Goal: Information Seeking & Learning: Compare options

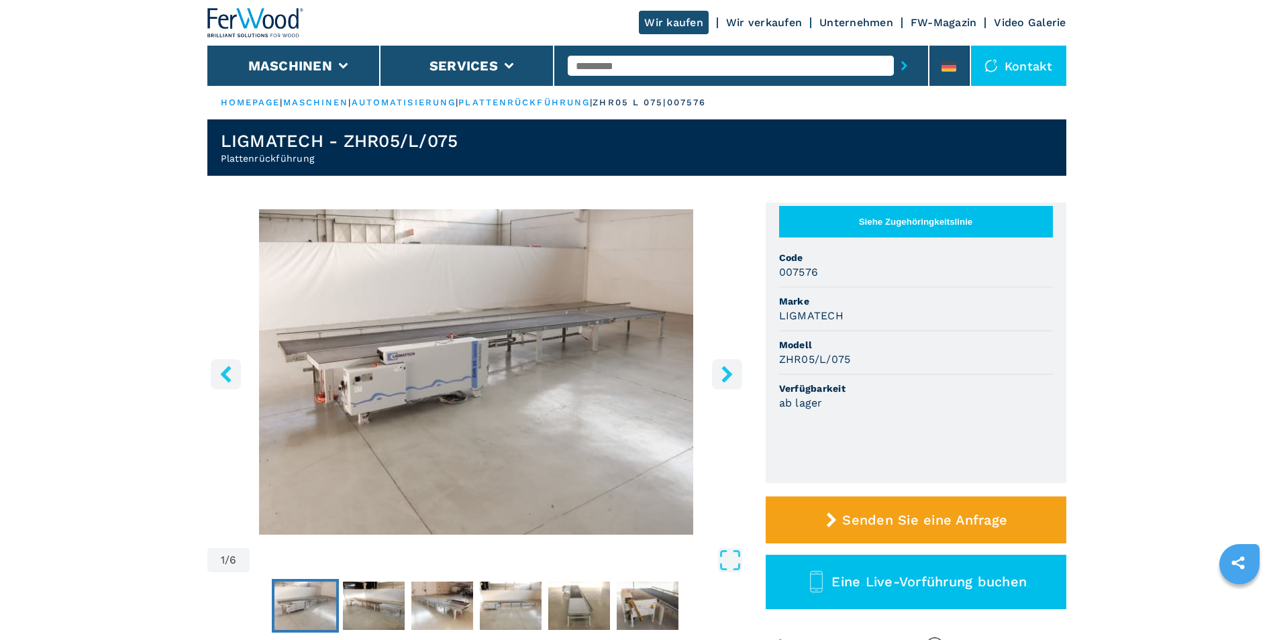
click at [725, 374] on icon "right-button" at bounding box center [727, 374] width 17 height 17
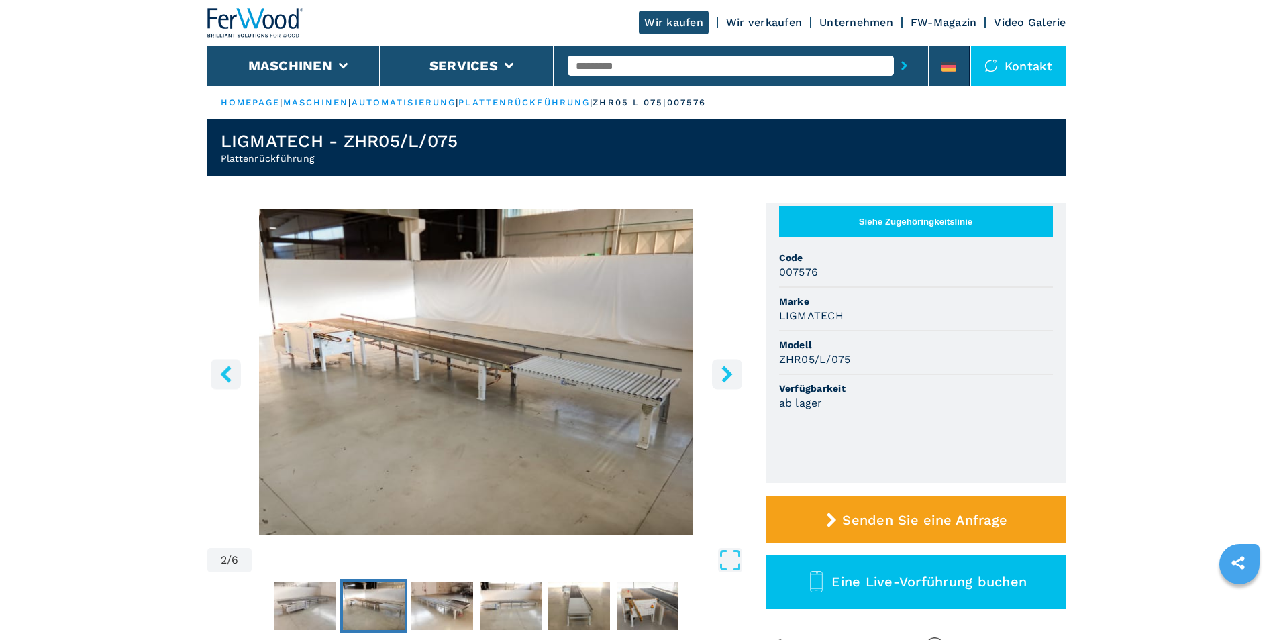
click at [725, 374] on icon "right-button" at bounding box center [727, 374] width 17 height 17
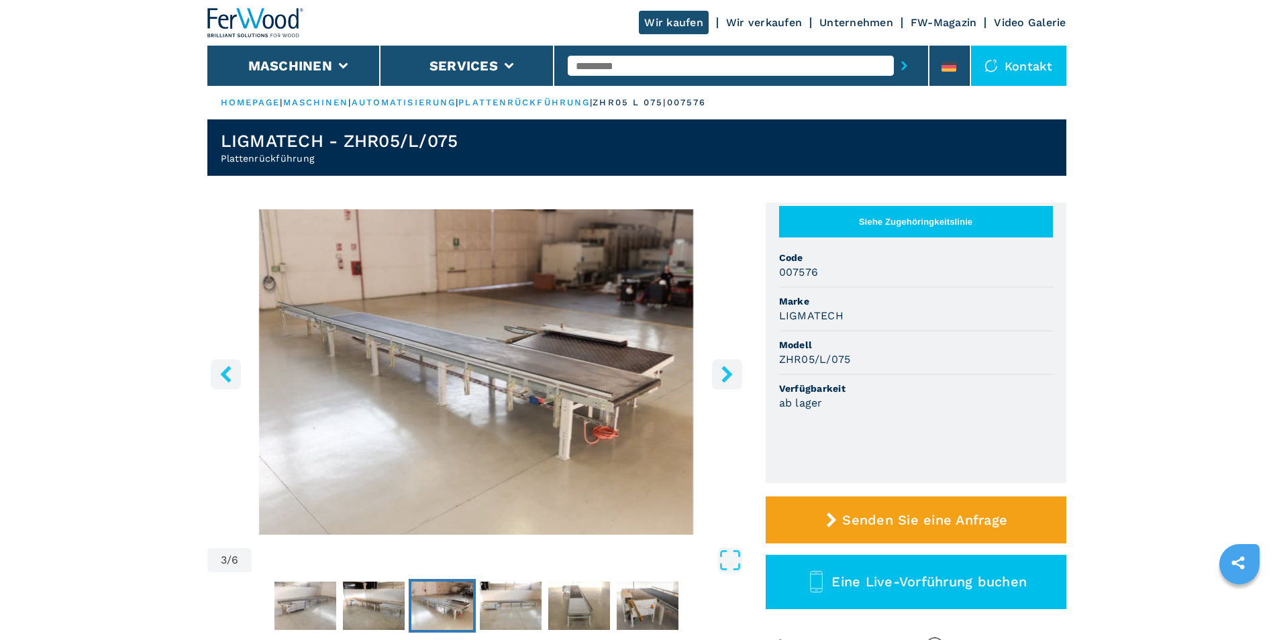
click at [726, 375] on icon "right-button" at bounding box center [727, 374] width 17 height 17
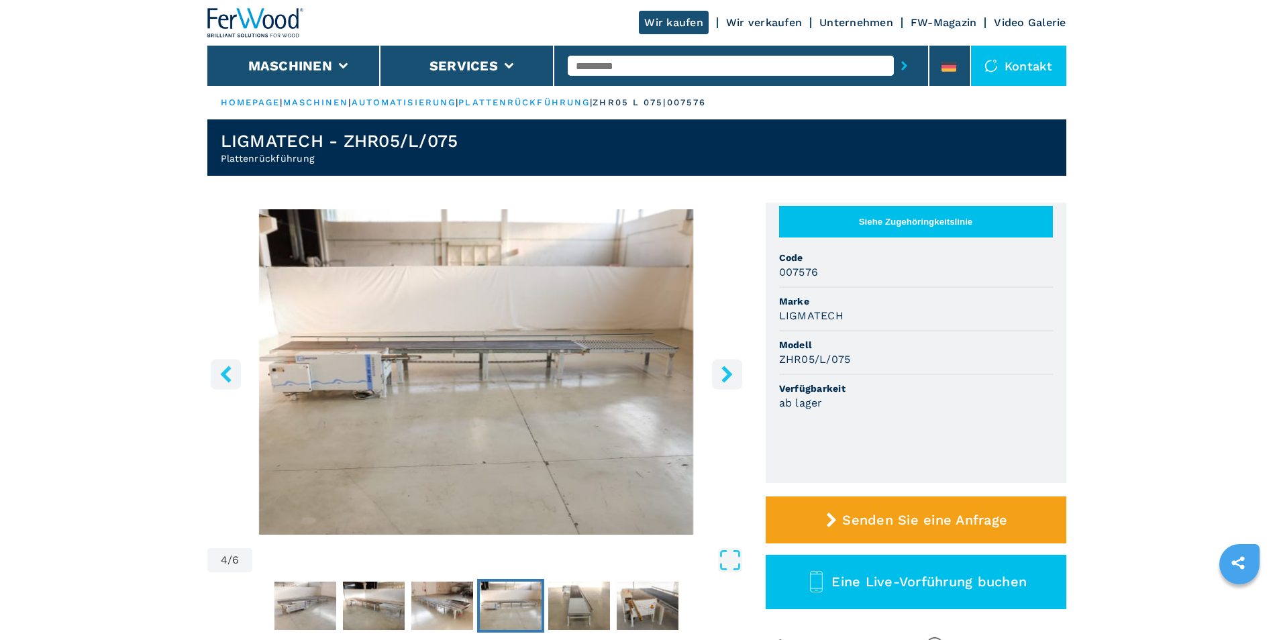
click at [726, 375] on icon "right-button" at bounding box center [727, 374] width 17 height 17
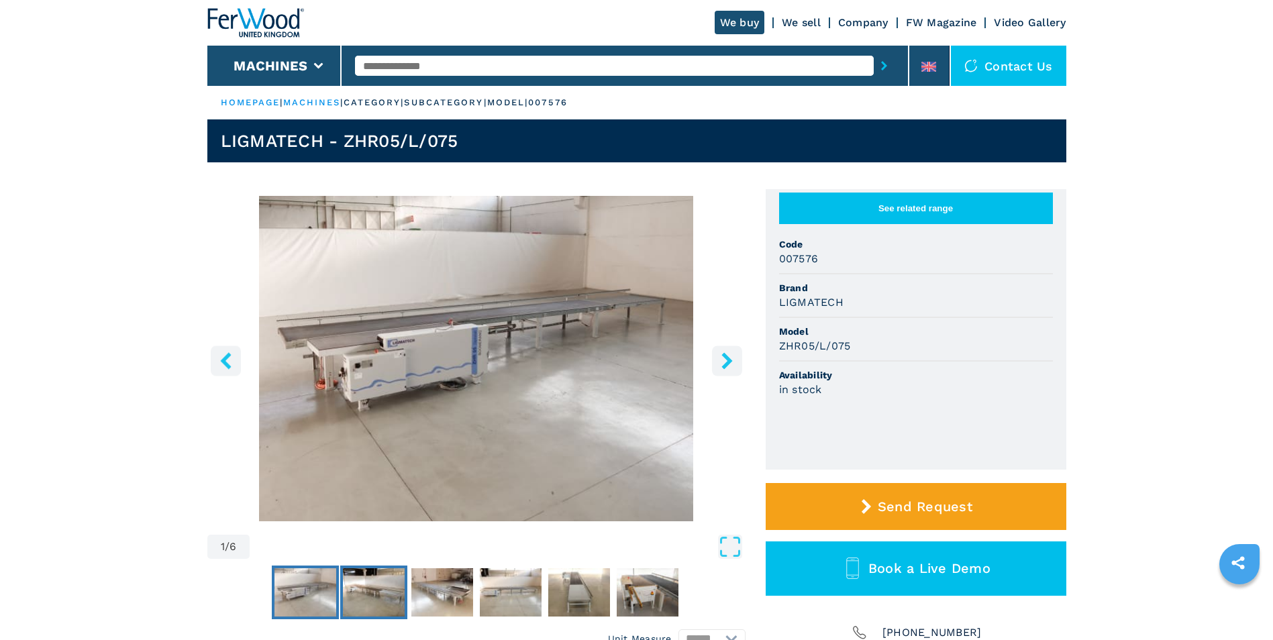
click at [382, 592] on img "Go to Slide 2" at bounding box center [374, 592] width 62 height 48
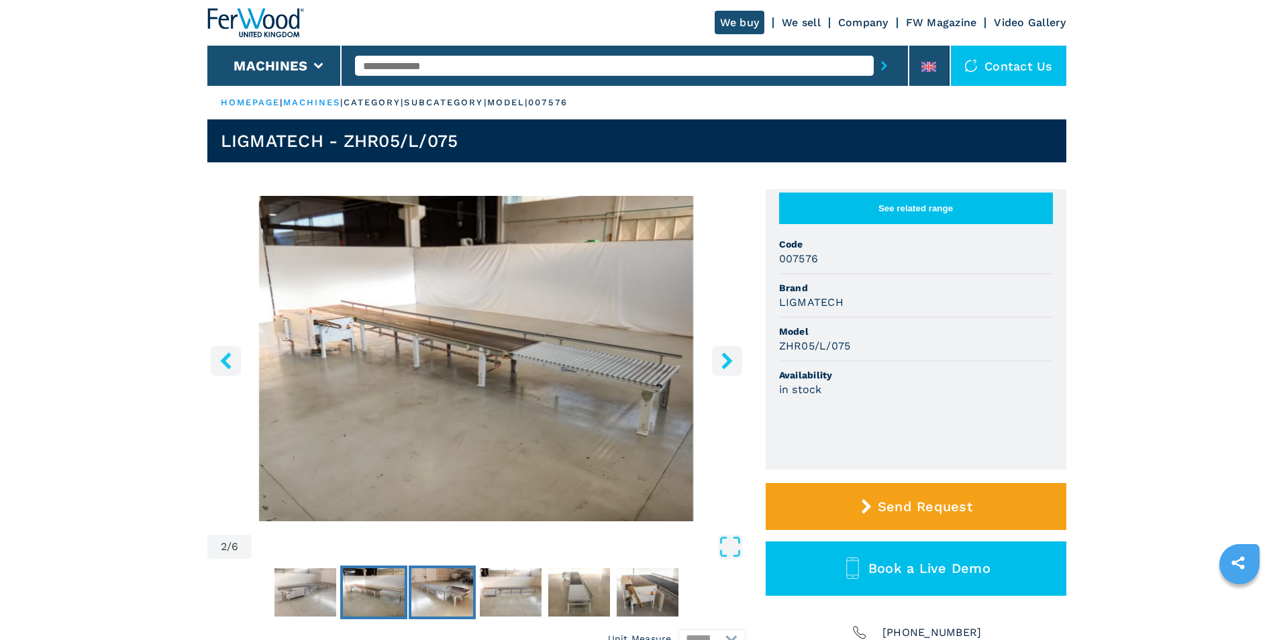
click at [429, 586] on img "Go to Slide 3" at bounding box center [442, 592] width 62 height 48
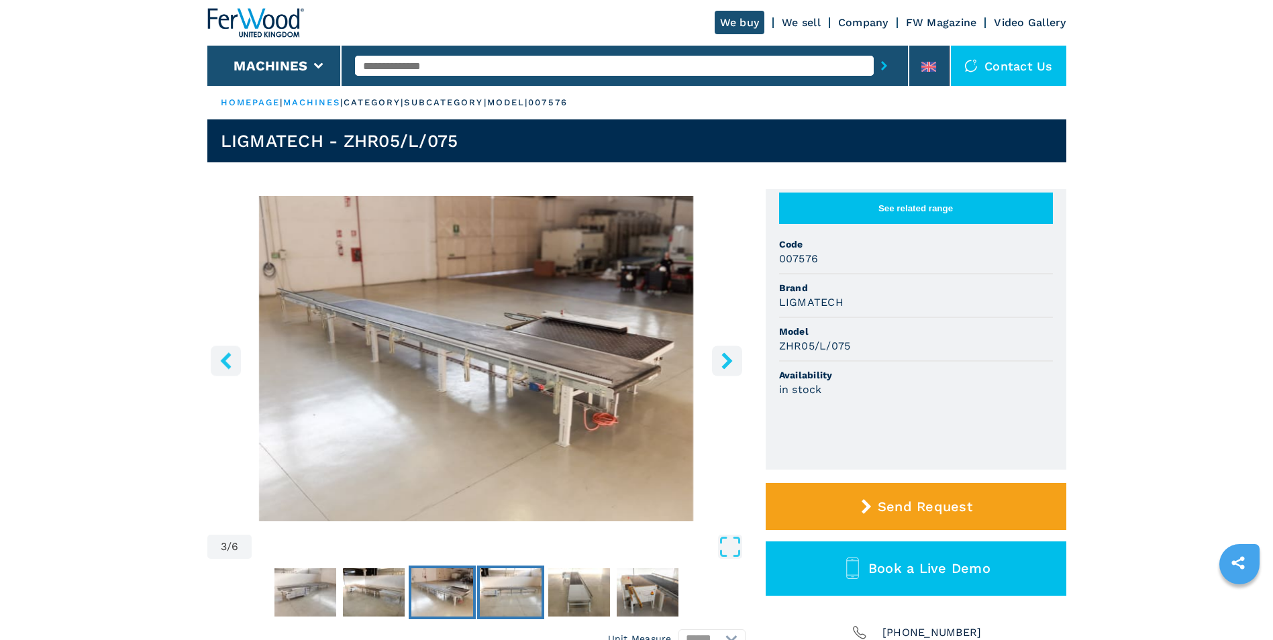
click at [497, 584] on img "Go to Slide 4" at bounding box center [511, 592] width 62 height 48
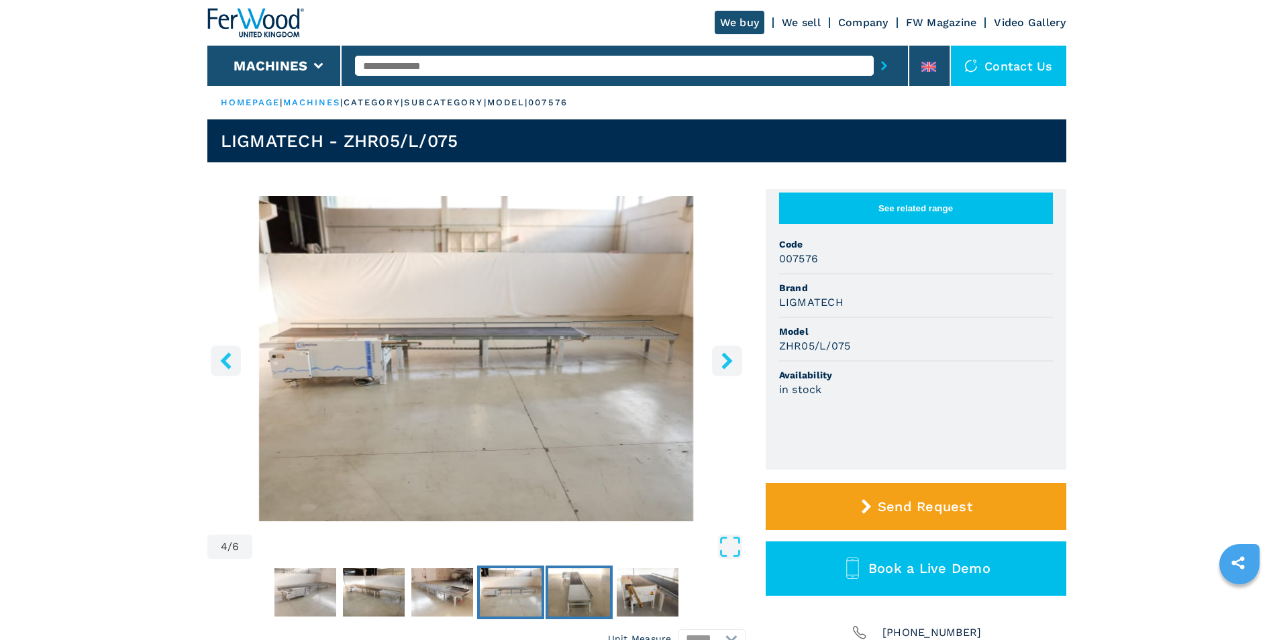
click at [588, 586] on img "Go to Slide 5" at bounding box center [579, 592] width 62 height 48
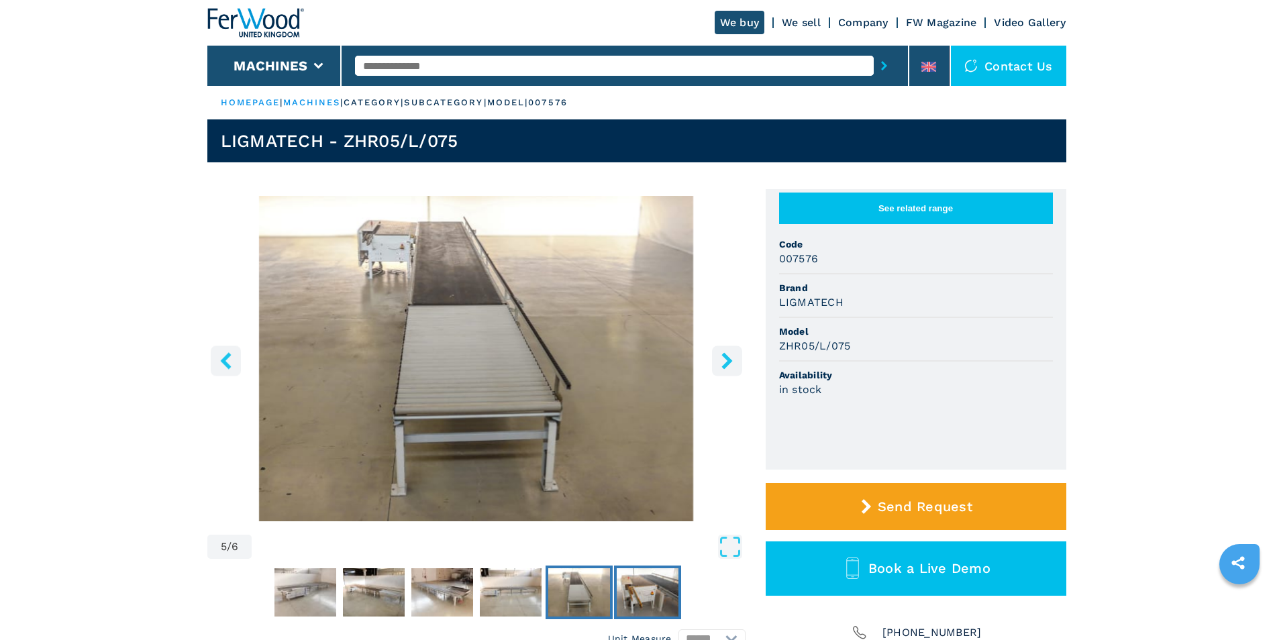
click at [633, 589] on img "Go to Slide 6" at bounding box center [648, 592] width 62 height 48
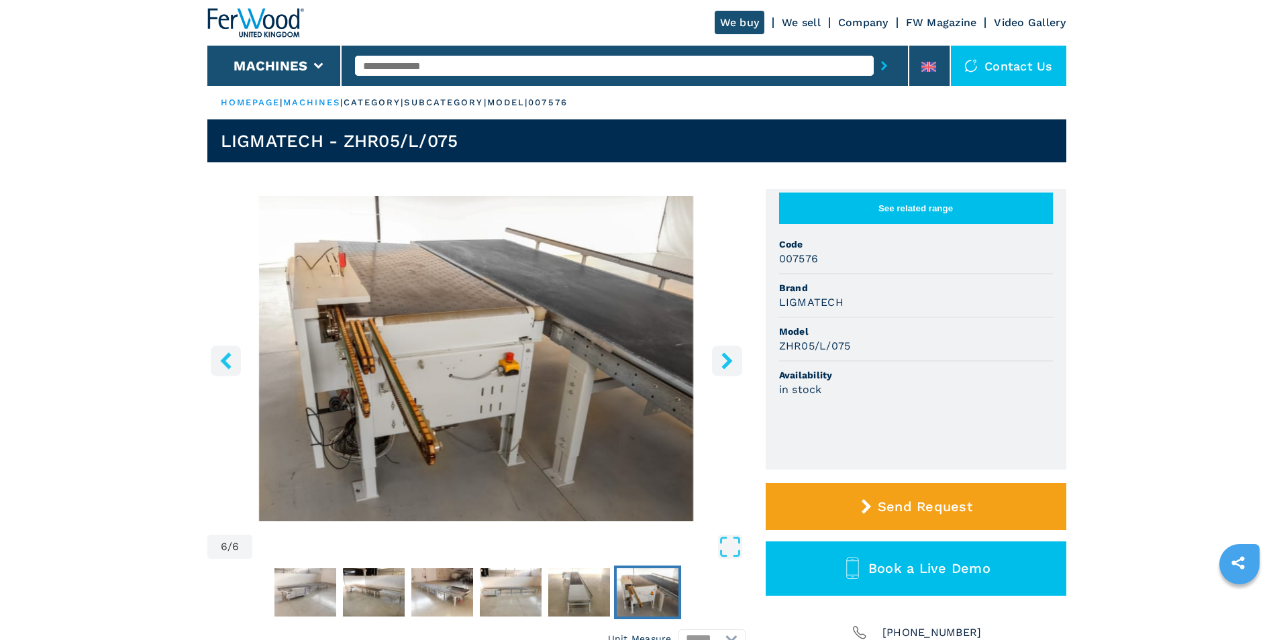
scroll to position [67, 0]
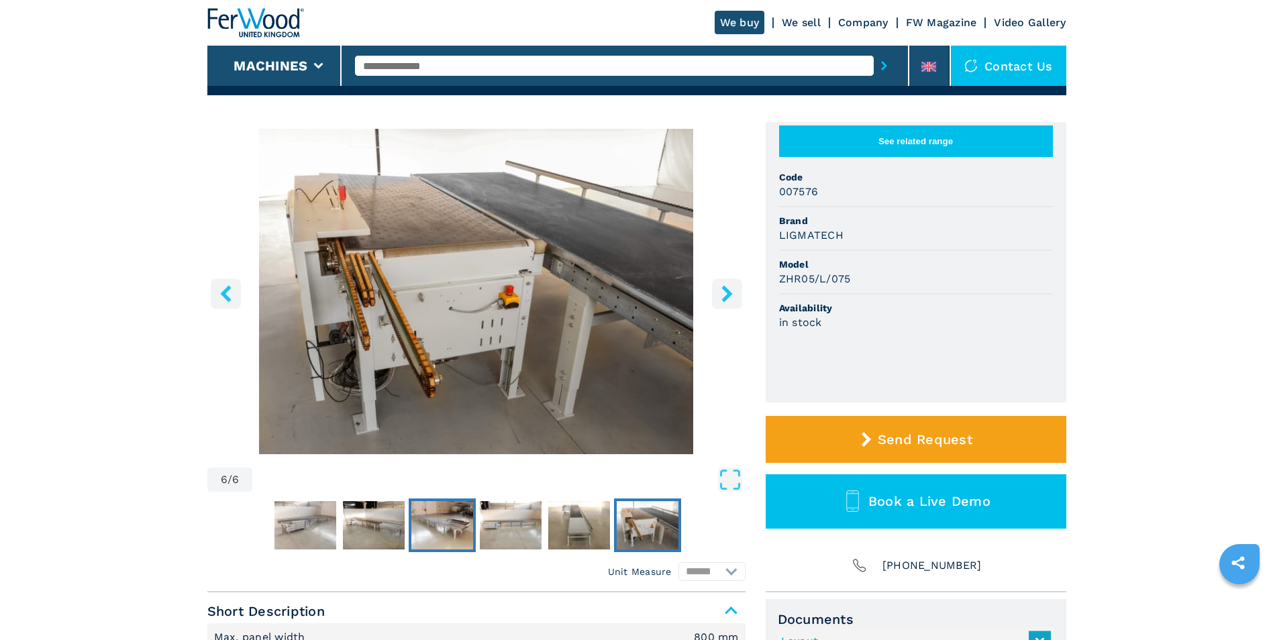
click at [445, 523] on img "Go to Slide 3" at bounding box center [442, 525] width 62 height 48
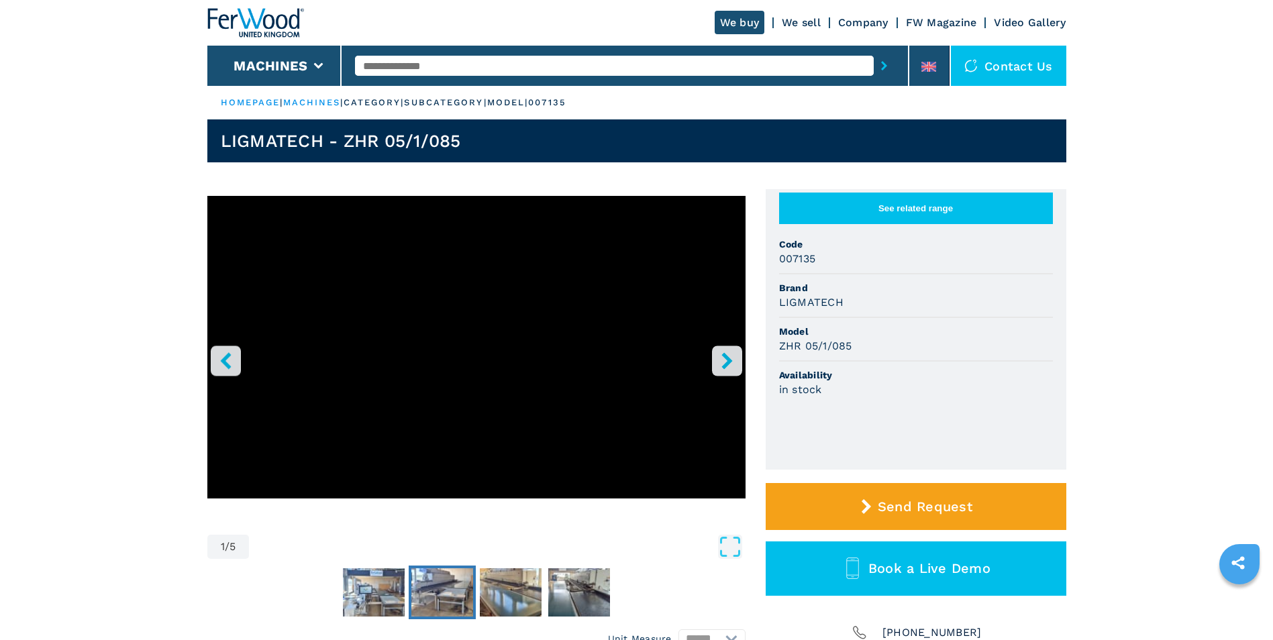
click at [451, 601] on img "Go to Slide 3" at bounding box center [442, 592] width 62 height 48
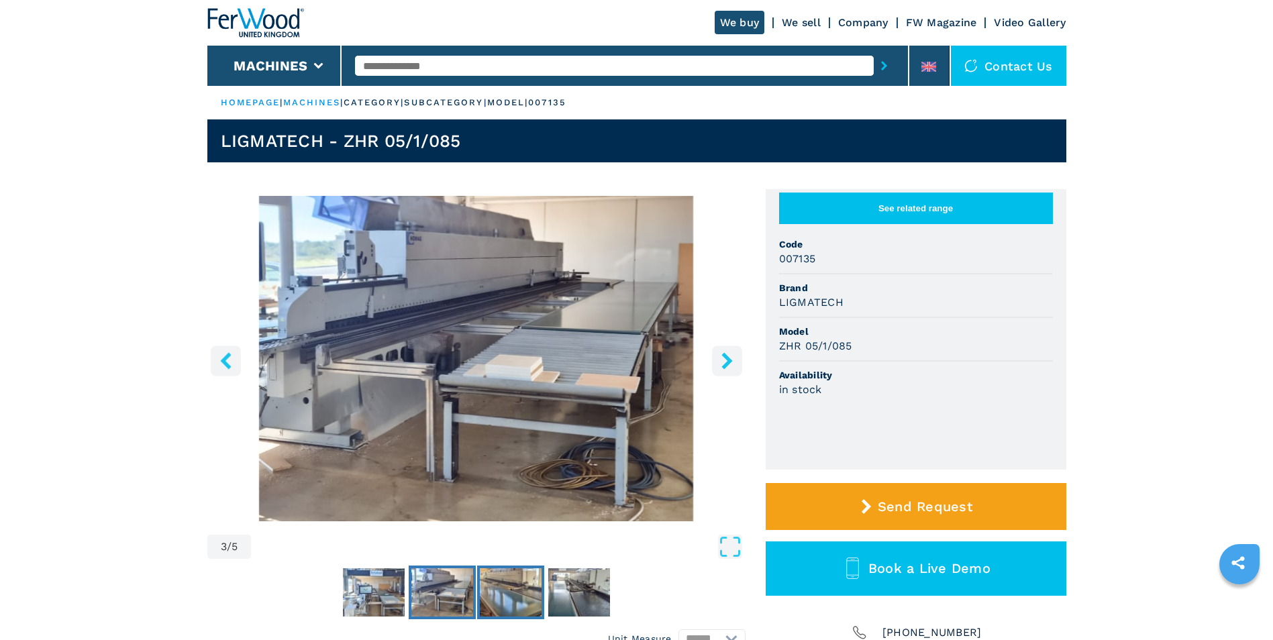
click at [510, 586] on img "Go to Slide 4" at bounding box center [511, 592] width 62 height 48
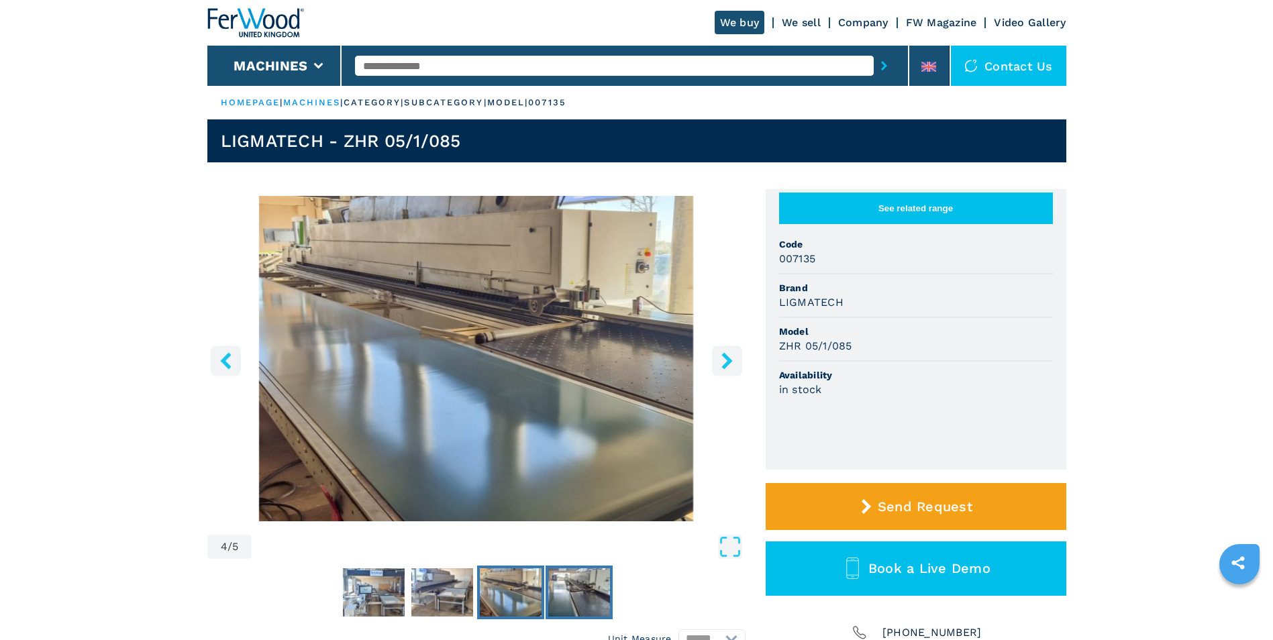
click at [568, 591] on img "Go to Slide 5" at bounding box center [579, 592] width 62 height 48
